Goal: Transaction & Acquisition: Obtain resource

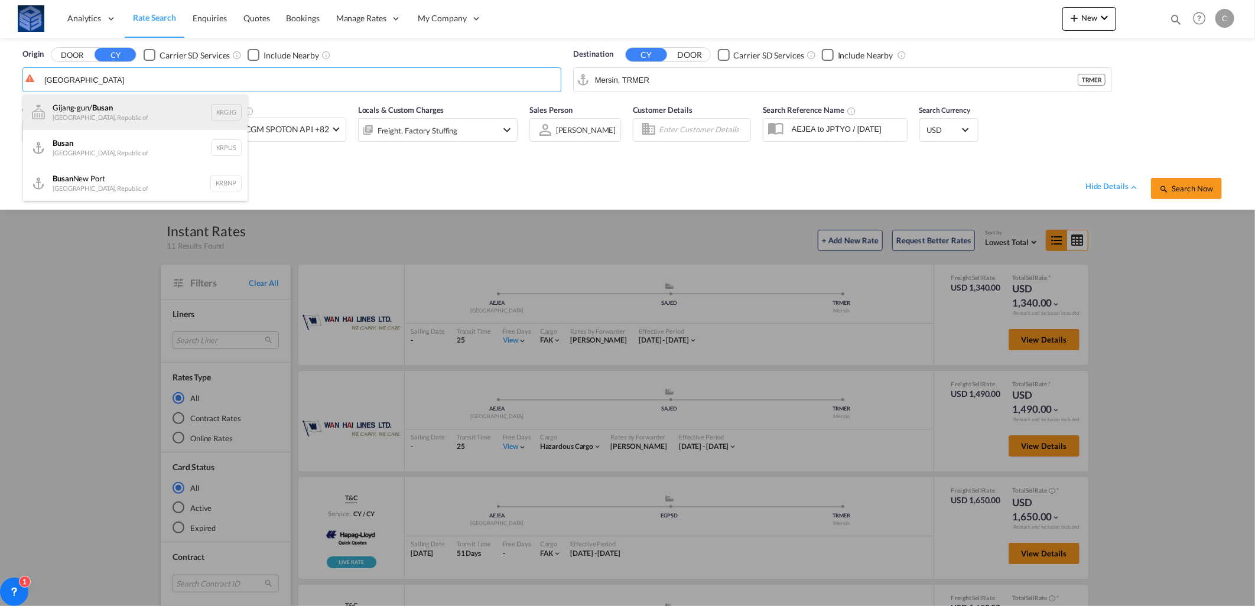
click at [93, 115] on div "Gijang-gun/ Busan [GEOGRAPHIC_DATA], Republic of KRGJG" at bounding box center [135, 112] width 225 height 35
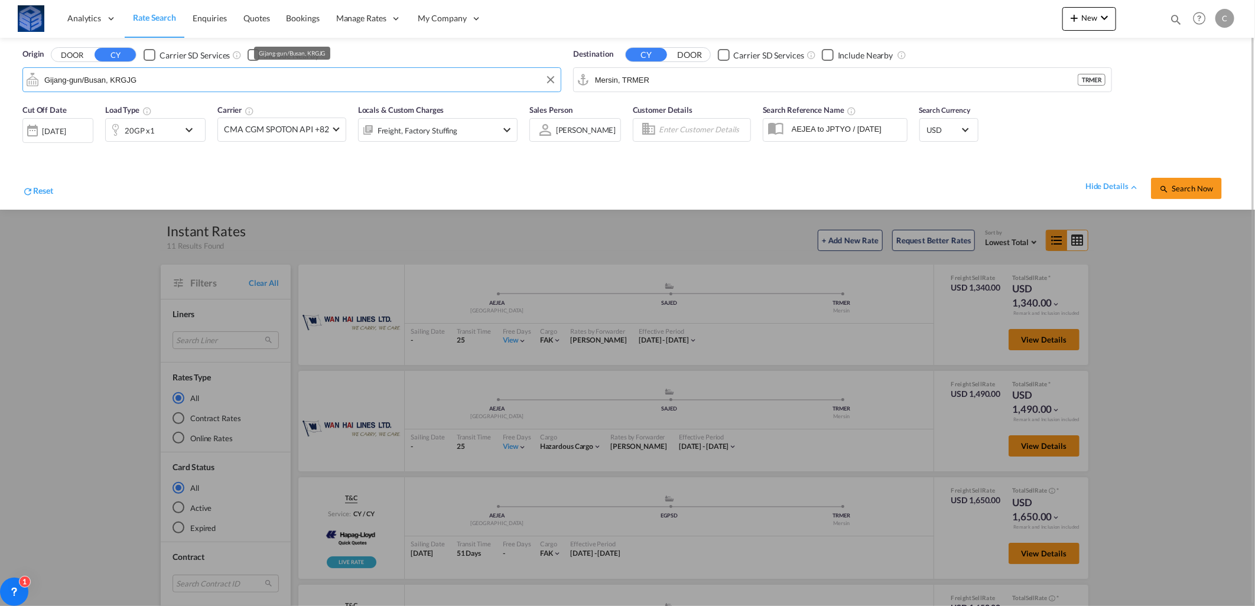
click at [121, 80] on input "Gijang-gun/Busan, KRGJG" at bounding box center [299, 80] width 511 height 18
drag, startPoint x: 137, startPoint y: 75, endPoint x: 35, endPoint y: 78, distance: 101.7
click at [35, 78] on md-input-container "Gijang-gun/Busan, KRGJG" at bounding box center [292, 80] width 538 height 24
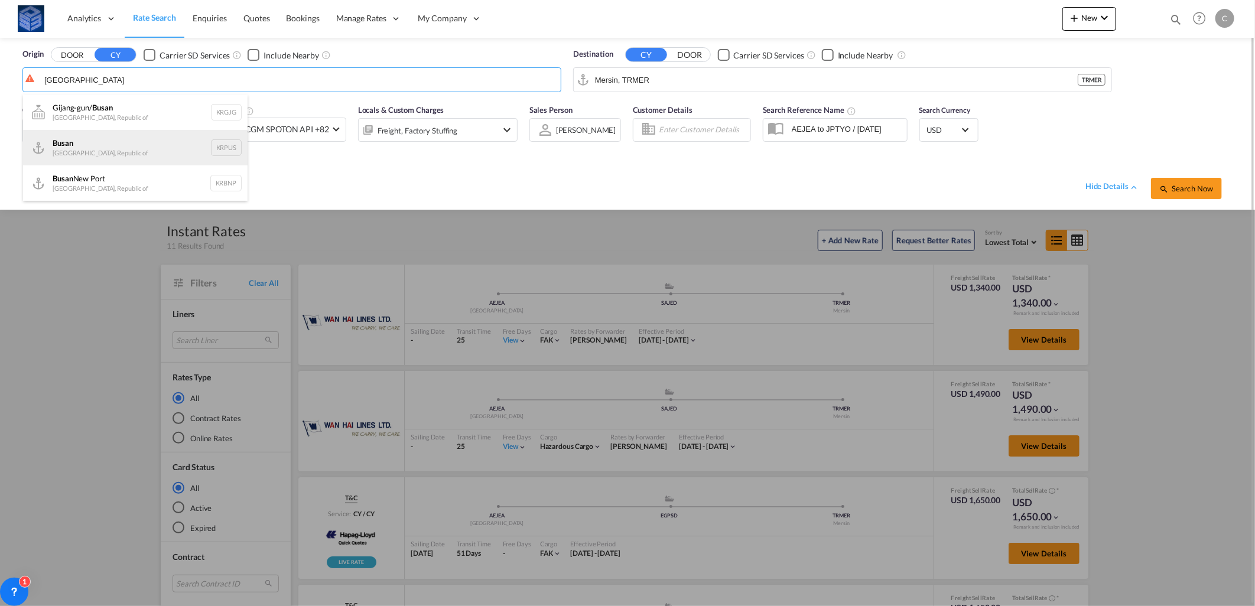
click at [64, 147] on div "Busan Korea, Republic of KRPUS" at bounding box center [135, 147] width 225 height 35
type input "Busan, KRPUS"
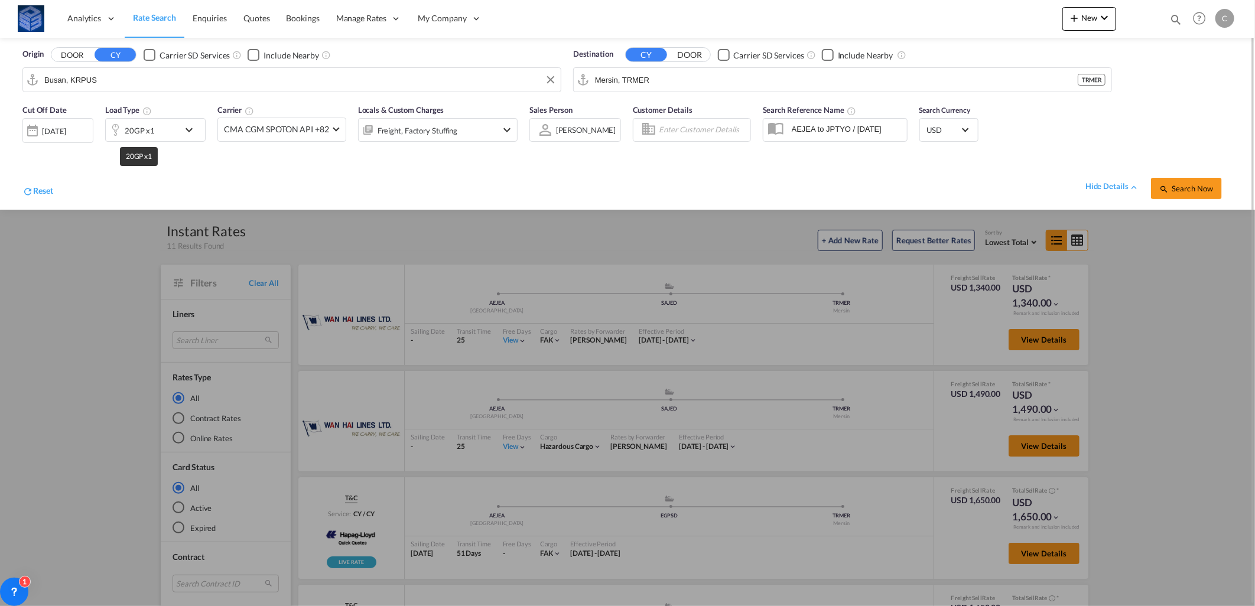
click at [147, 131] on div "20GP x1" at bounding box center [140, 130] width 30 height 17
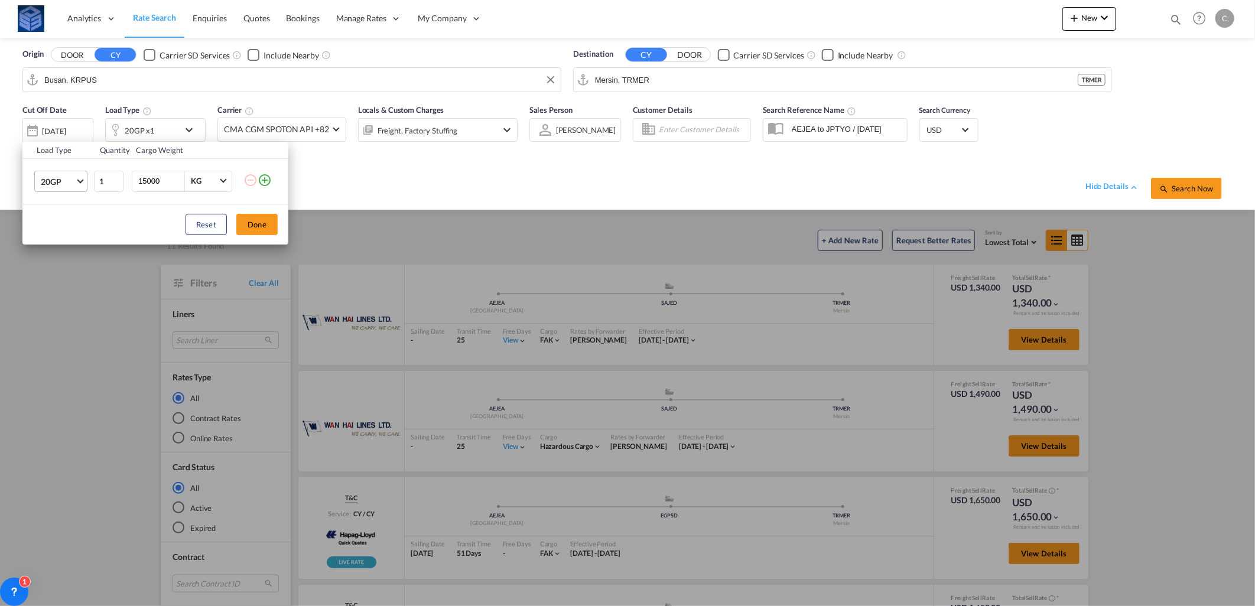
click at [85, 181] on md-select-value "20GP" at bounding box center [63, 181] width 47 height 20
click at [57, 226] on md-option "40HC" at bounding box center [71, 239] width 80 height 28
click at [249, 217] on button "Done" at bounding box center [256, 224] width 41 height 21
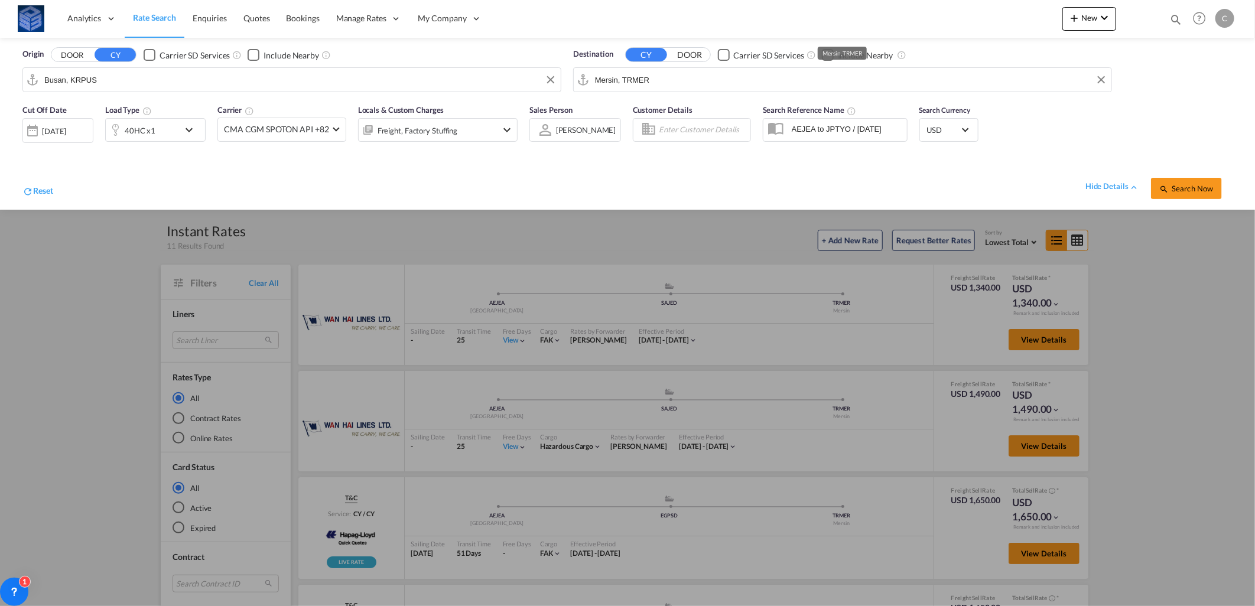
click at [684, 86] on input "Mersin, TRMER" at bounding box center [850, 80] width 511 height 18
click at [666, 115] on div "Klaiped a [GEOGRAPHIC_DATA] LTKLJ" at bounding box center [686, 112] width 225 height 35
type input "Klaipeda, LTKLJ"
click at [1184, 190] on span "Search Now" at bounding box center [1186, 188] width 54 height 9
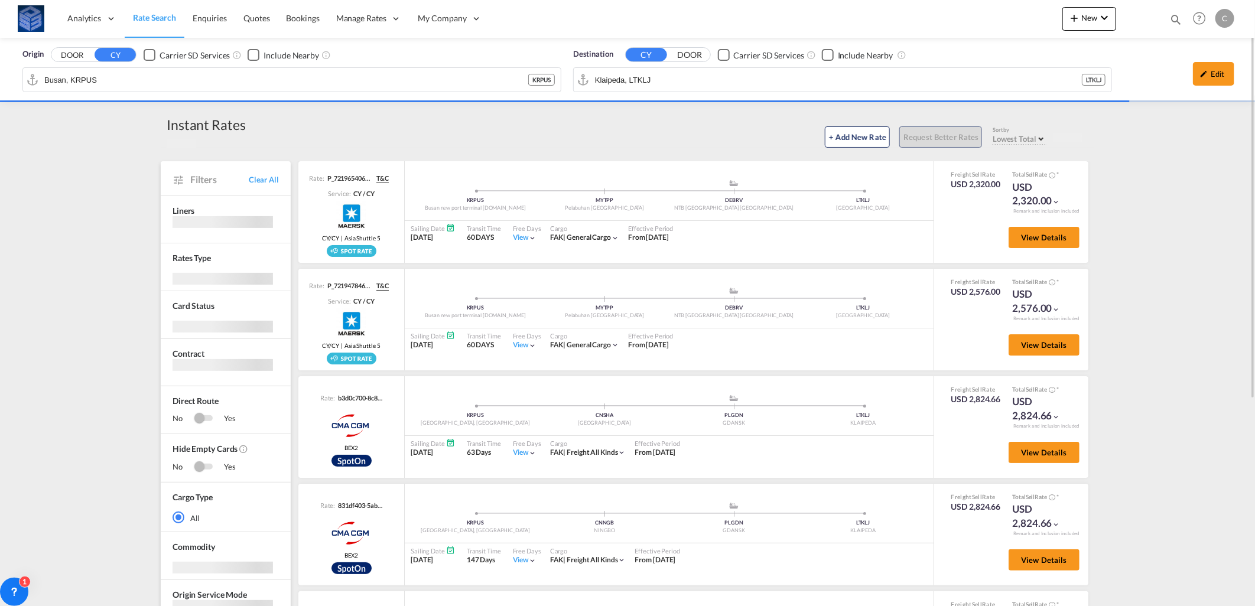
click at [1187, 281] on div "Origin DOOR CY Carrier SD Services Include Nearby Busan, KRPUS KRPUS Destinatio…" at bounding box center [627, 477] width 1255 height 879
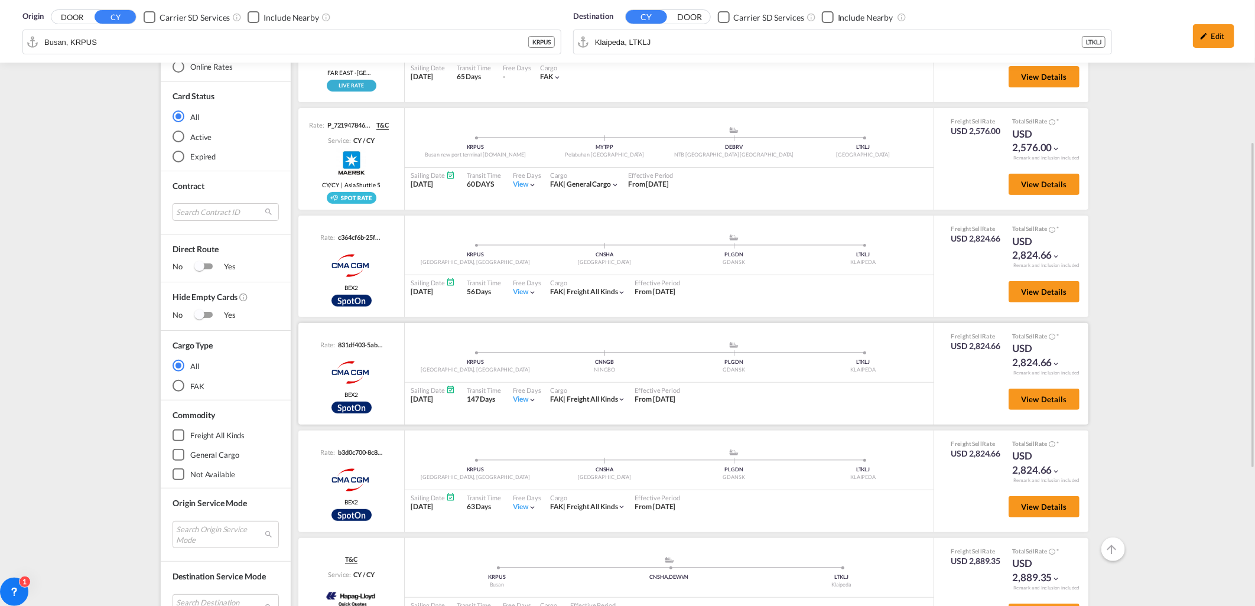
scroll to position [459, 0]
